Goal: Complete application form: Complete application form

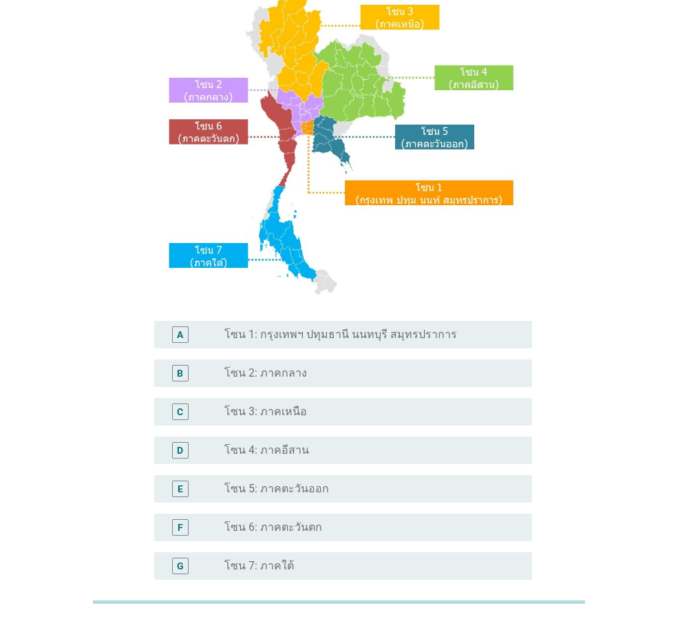
scroll to position [138, 0]
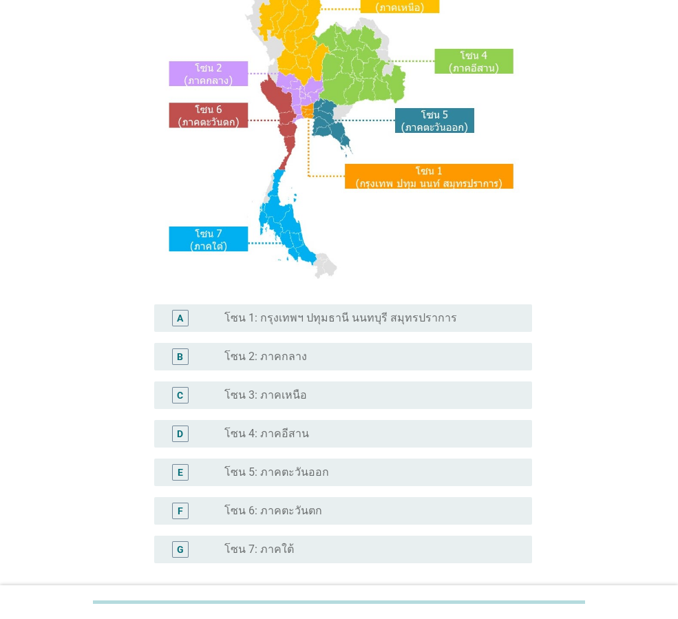
click at [279, 319] on label "โซน 1: กรุงเทพฯ ปทุมธานี นนทบุรี สมุทรปราการ" at bounding box center [340, 318] width 233 height 14
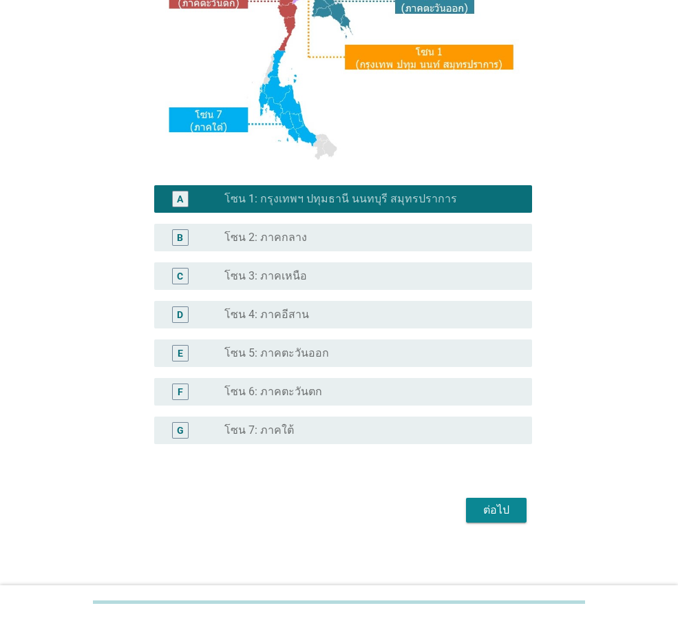
scroll to position [259, 0]
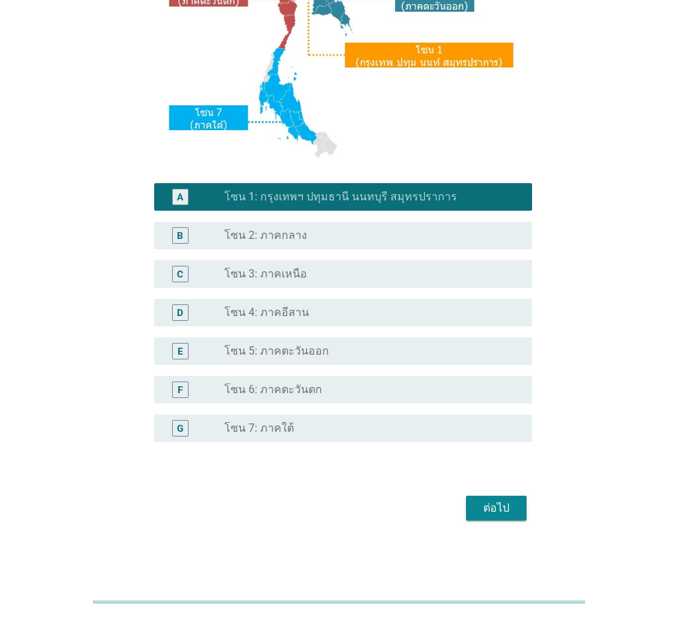
click at [484, 505] on div "ต่อไป" at bounding box center [496, 508] width 39 height 17
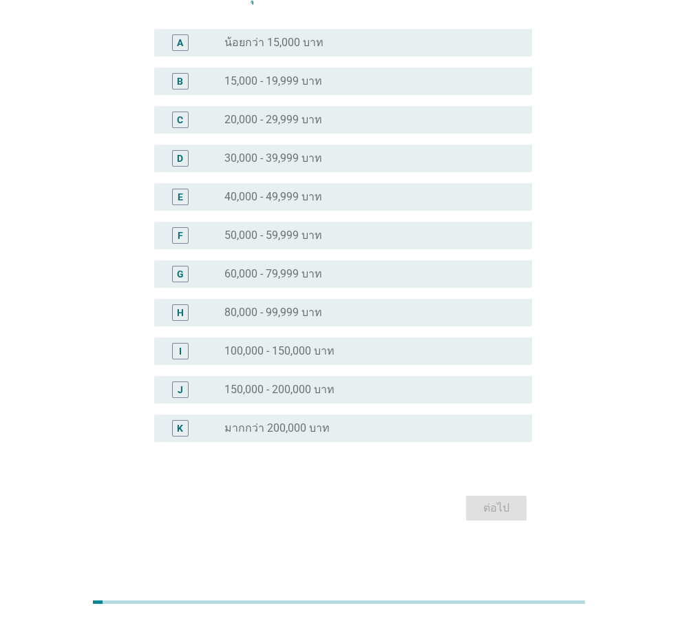
scroll to position [0, 0]
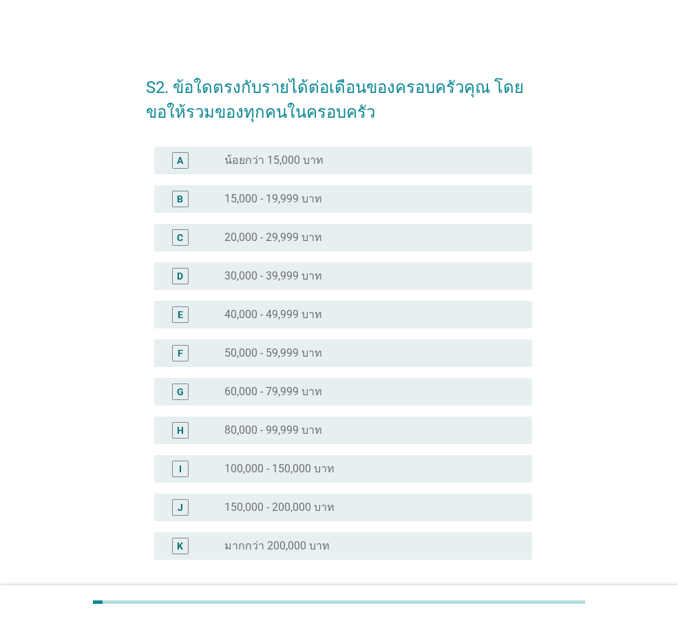
click at [298, 241] on label "20,000 - 29,999 บาท" at bounding box center [273, 238] width 98 height 14
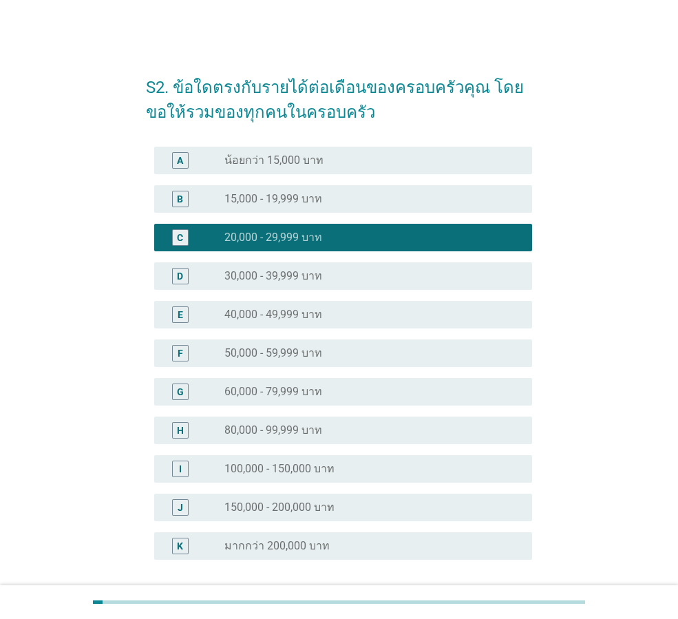
scroll to position [118, 0]
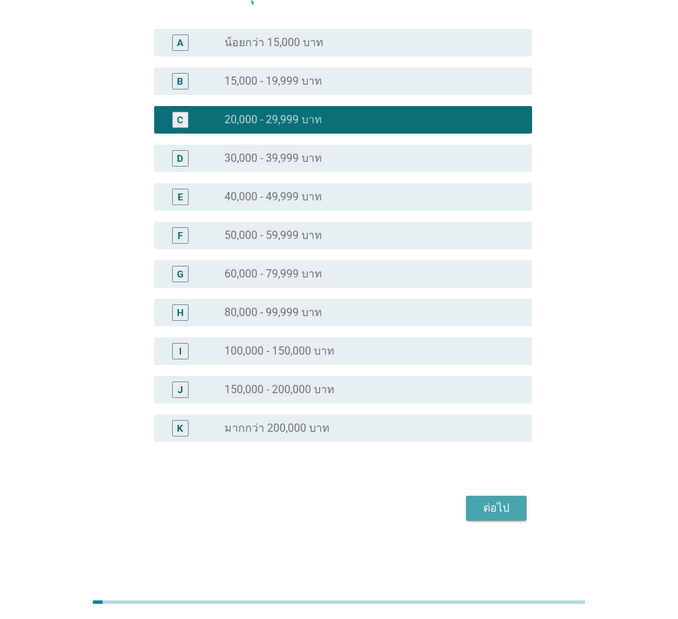
click at [502, 500] on div "ต่อไป" at bounding box center [496, 508] width 39 height 17
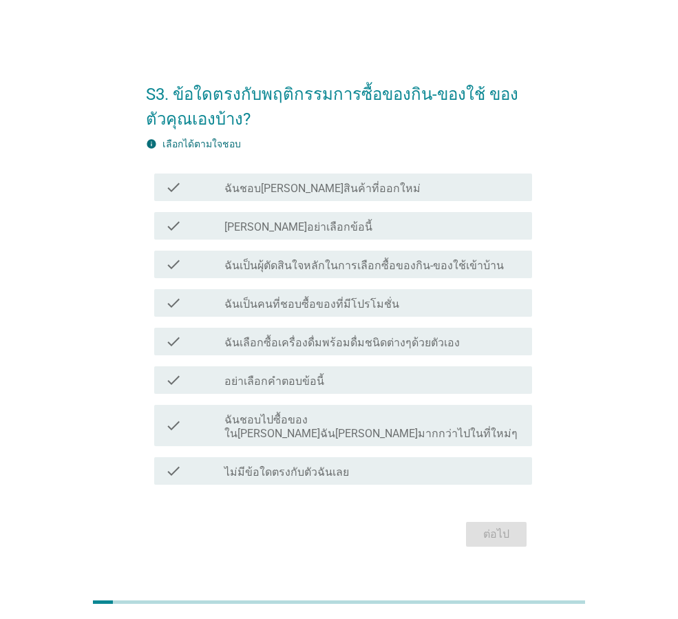
click at [262, 192] on label "ฉันชอบ[PERSON_NAME]สินค้าที่ออกใหม่" at bounding box center [322, 189] width 196 height 14
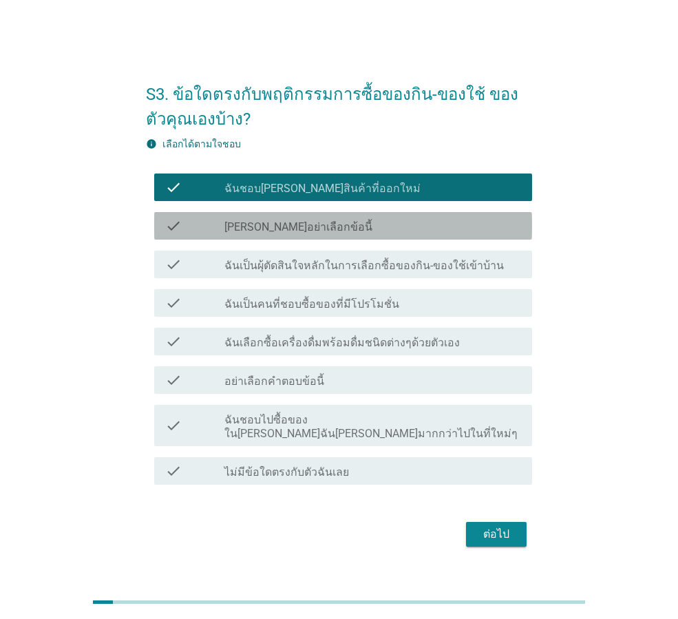
click at [334, 234] on div "check_box_outline_blank [PERSON_NAME]อย่าเลือกข้อนี้" at bounding box center [372, 225] width 297 height 17
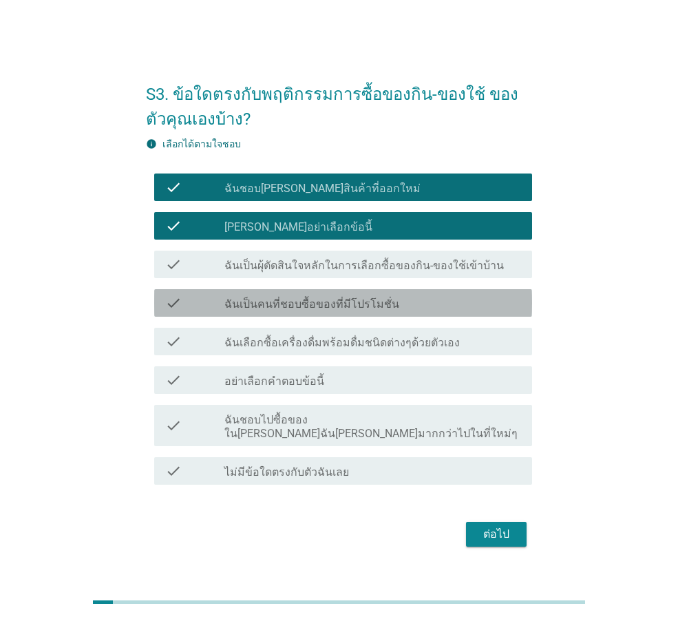
click at [308, 308] on label "ฉันเป็นคนที่ชอบซื้อของที่มีโปรโมชั่น" at bounding box center [311, 304] width 175 height 14
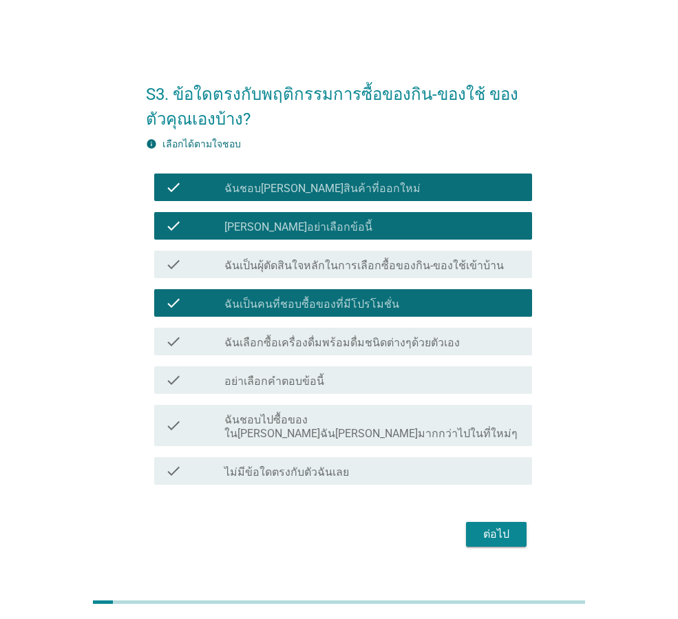
click at [301, 350] on label "ฉันเลือกซื้อเครื่องดื่มพร้อมดื่มชนิดต่างๆด้วยตัวเอง" at bounding box center [341, 343] width 235 height 14
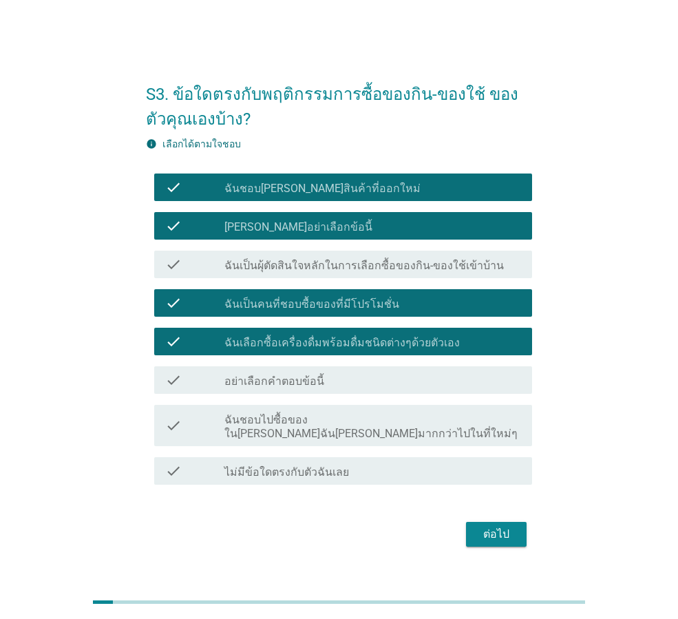
click at [304, 273] on label "ฉันเป็นผุ้ตัดสินใจหลักในการเลือกซื้อของกิน-ของใช้เข้าบ้าน" at bounding box center [363, 266] width 279 height 14
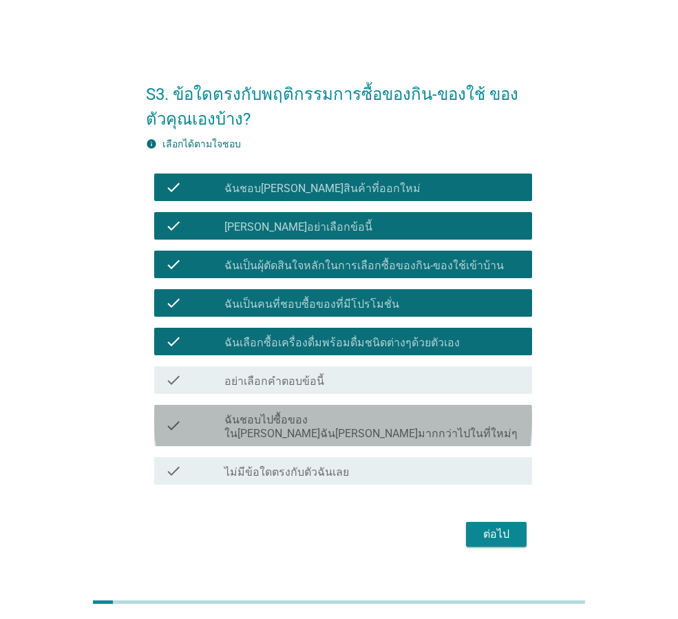
click at [310, 421] on label "ฉันชอบไปซื้อของใน[PERSON_NAME]ฉัน[PERSON_NAME]มากกว่าไปในที่ใหม่ๆ" at bounding box center [372, 427] width 297 height 28
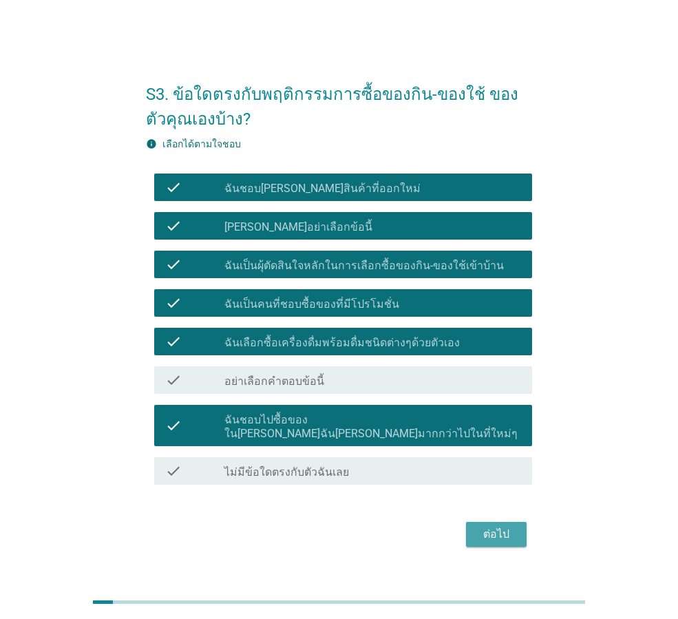
click at [495, 526] on div "ต่อไป" at bounding box center [496, 534] width 39 height 17
